Goal: Information Seeking & Learning: Learn about a topic

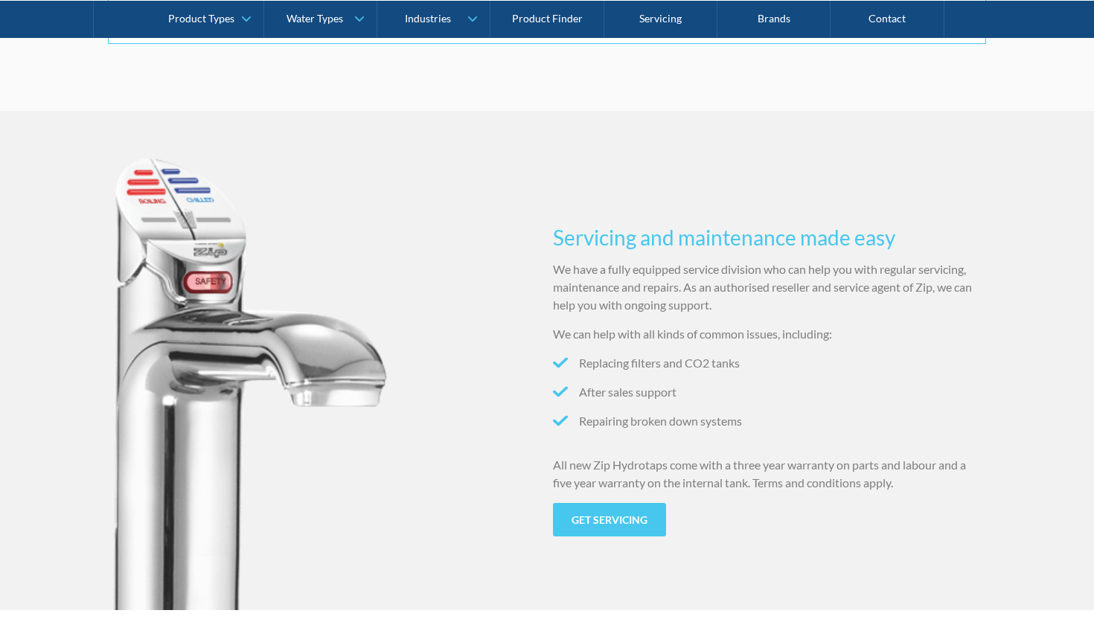
scroll to position [1362, 0]
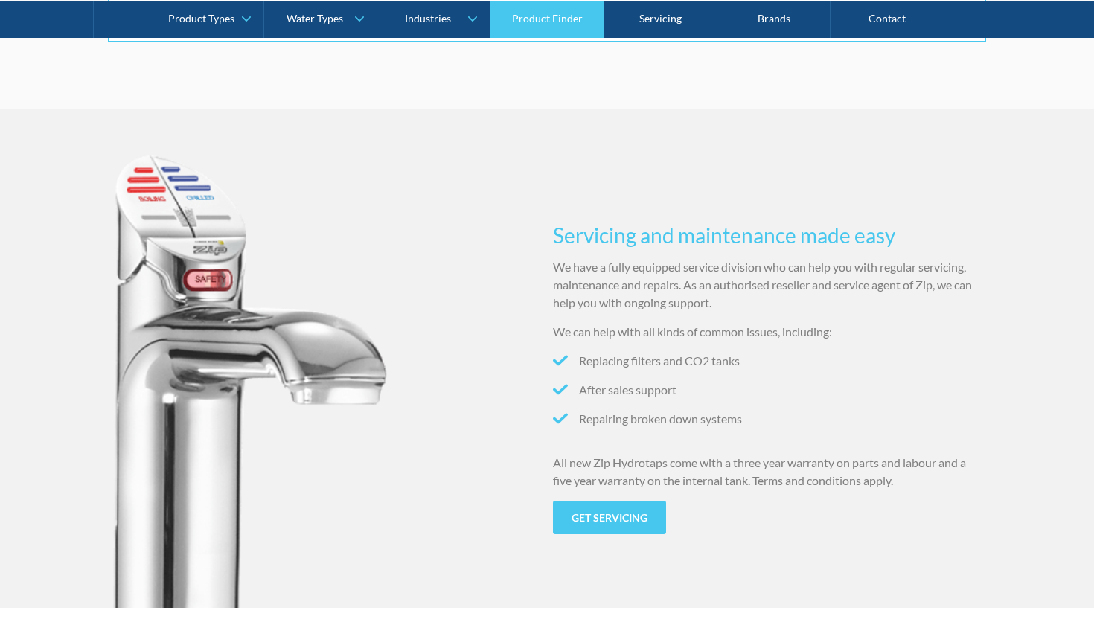
click at [565, 25] on link "Product Finder" at bounding box center [546, 18] width 113 height 37
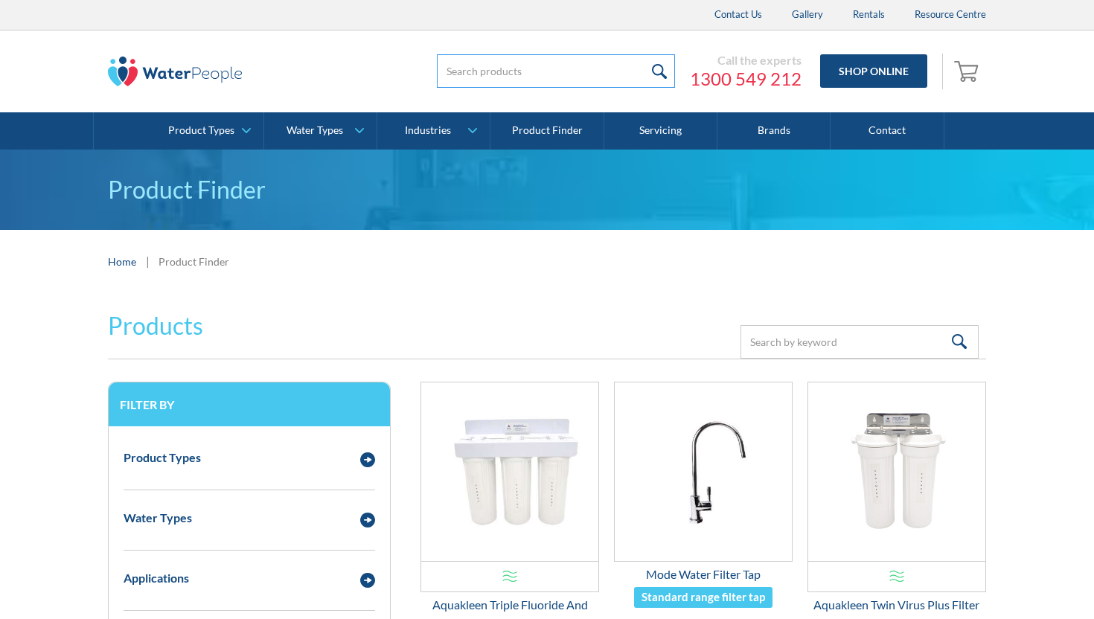
click at [547, 65] on input "search" at bounding box center [556, 70] width 238 height 33
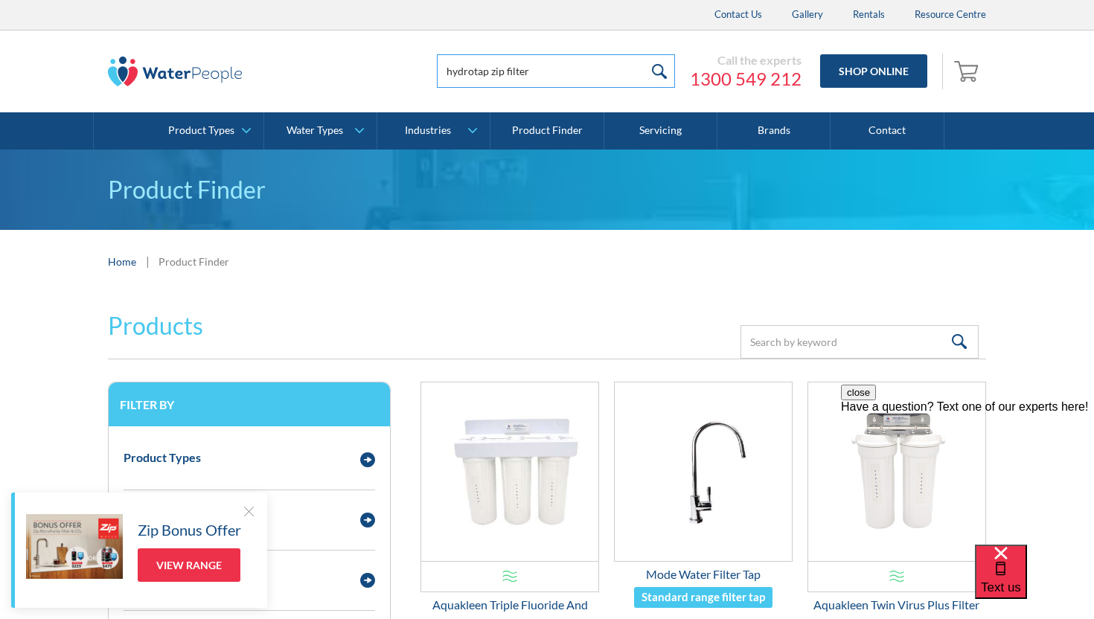
click at [643, 54] on input "submit" at bounding box center [659, 70] width 32 height 33
click at [567, 78] on input "hydrotap zip filter'" at bounding box center [556, 70] width 238 height 33
type input "hydrotap zip filter'"
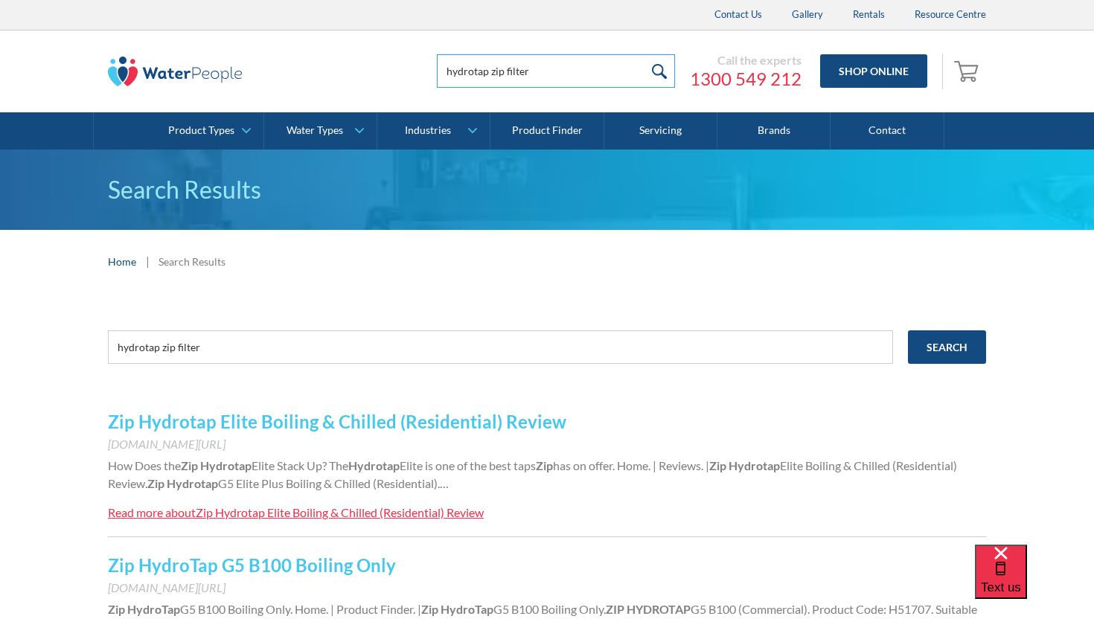
click at [567, 76] on input "hydrotap zip filter" at bounding box center [556, 70] width 238 height 33
click at [643, 54] on input "submit" at bounding box center [659, 70] width 32 height 33
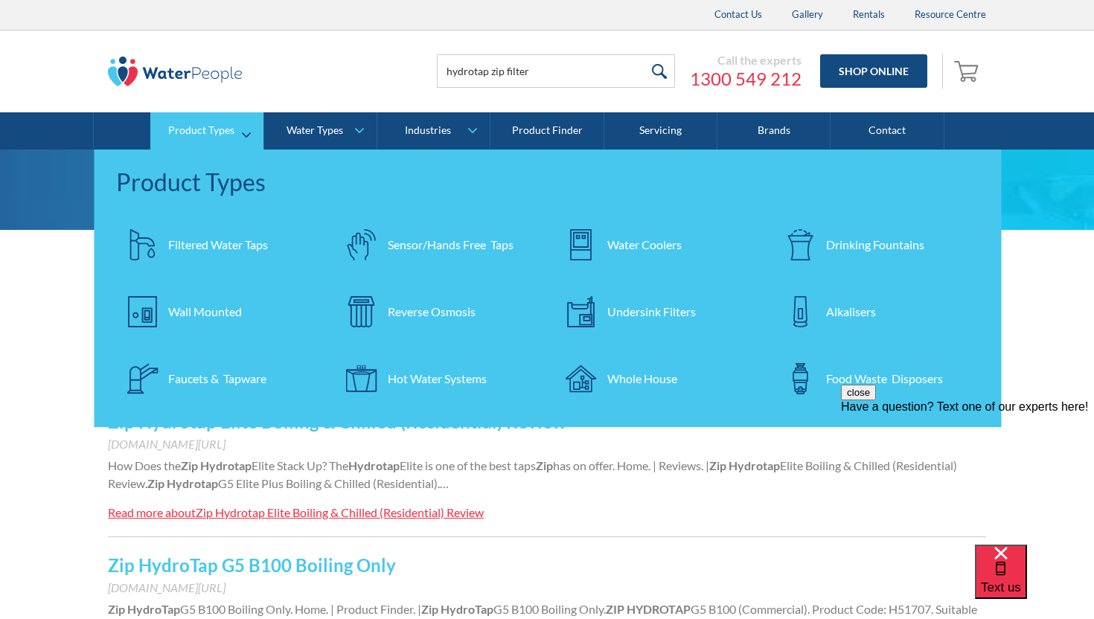
click at [211, 239] on div "Filtered Water Taps" at bounding box center [218, 245] width 100 height 18
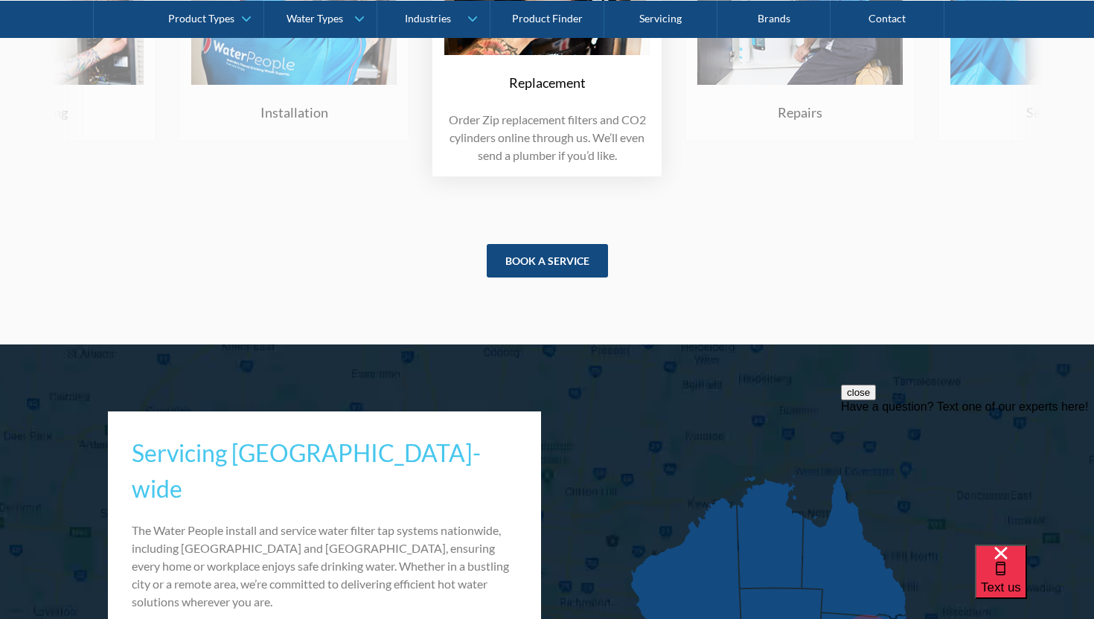
scroll to position [7254, 0]
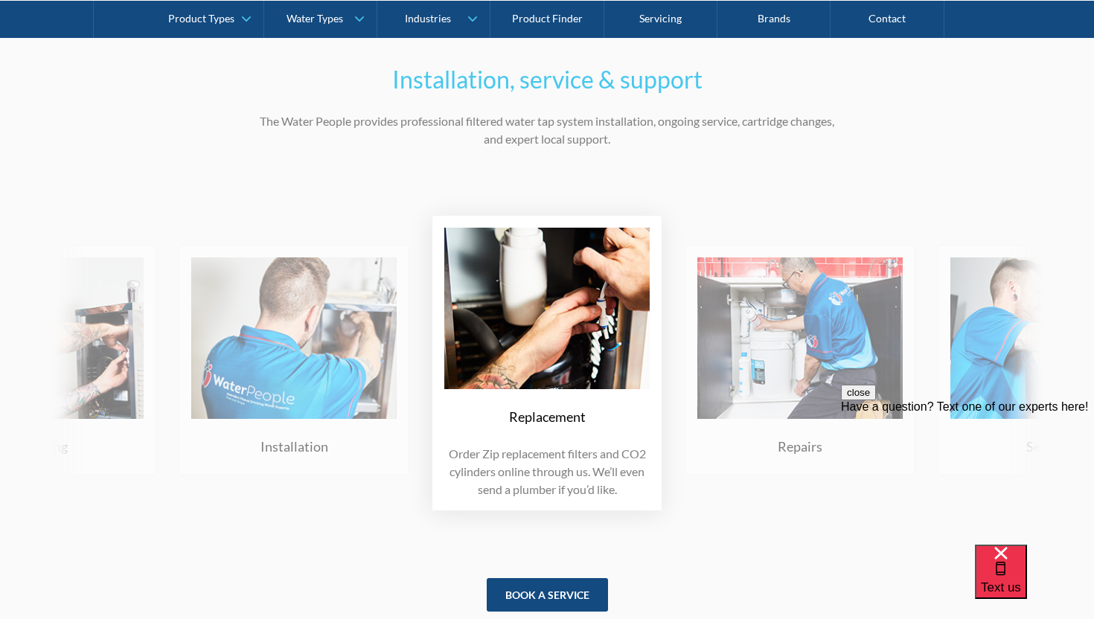
click at [522, 321] on img at bounding box center [546, 308] width 205 height 161
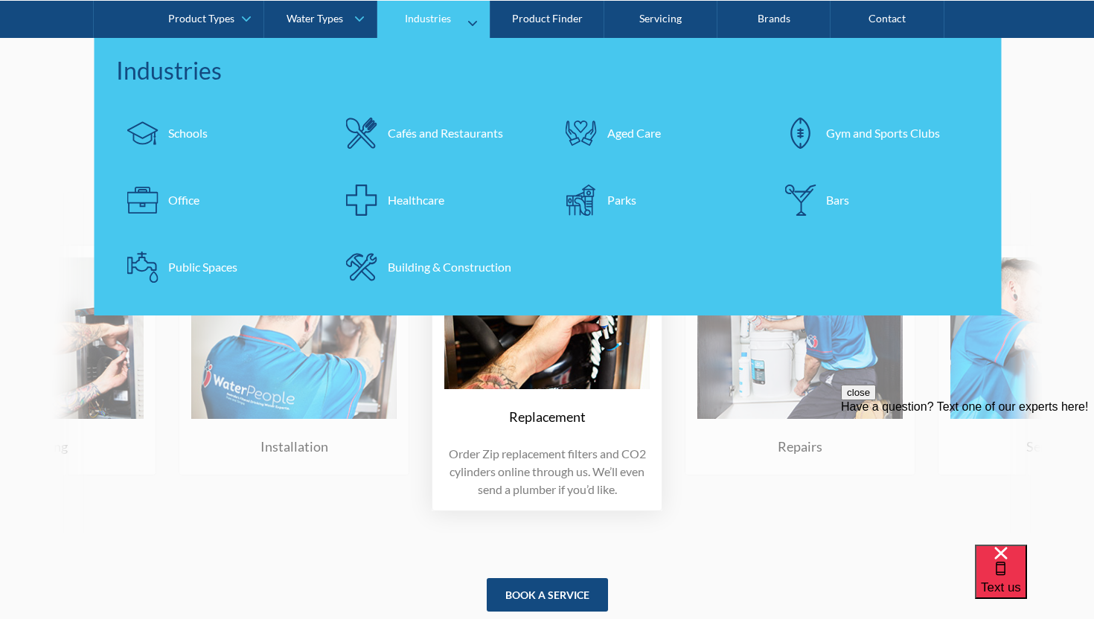
click at [173, 208] on link "Office" at bounding box center [218, 199] width 205 height 52
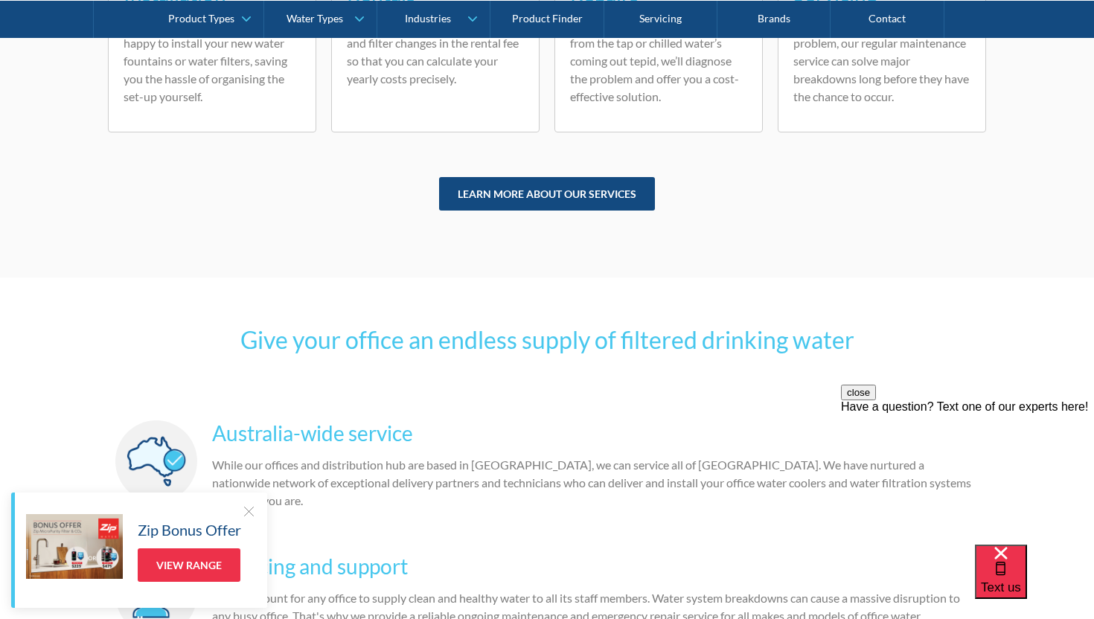
scroll to position [3418, 0]
